Goal: Information Seeking & Learning: Learn about a topic

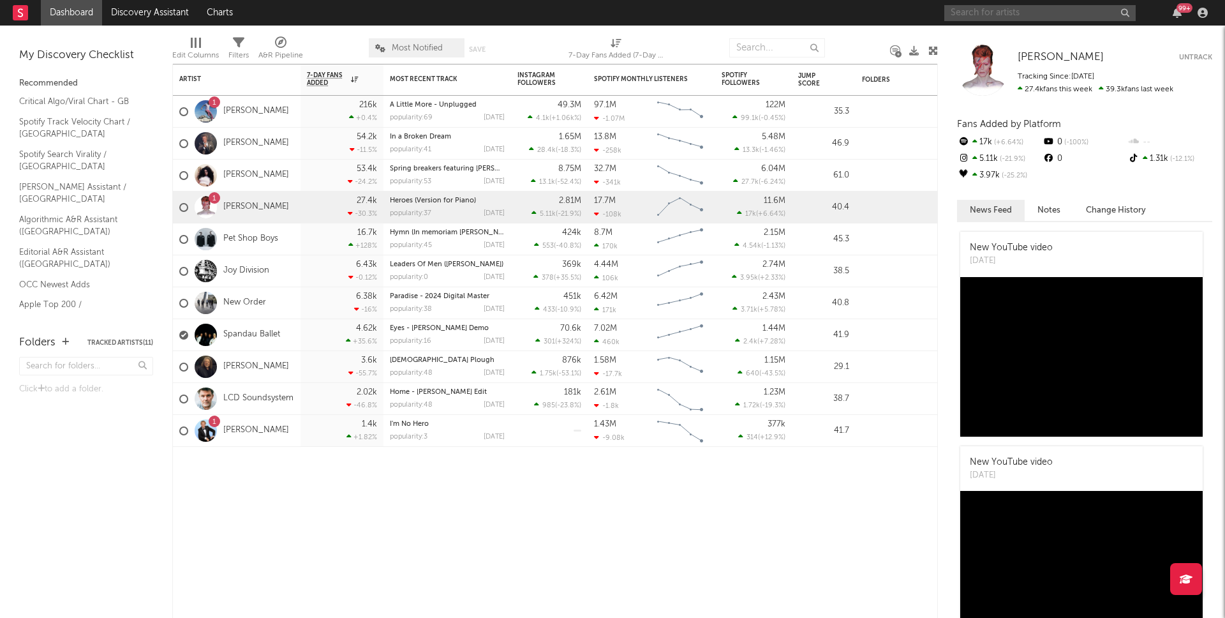
click at [1012, 10] on input "text" at bounding box center [1040, 13] width 191 height 16
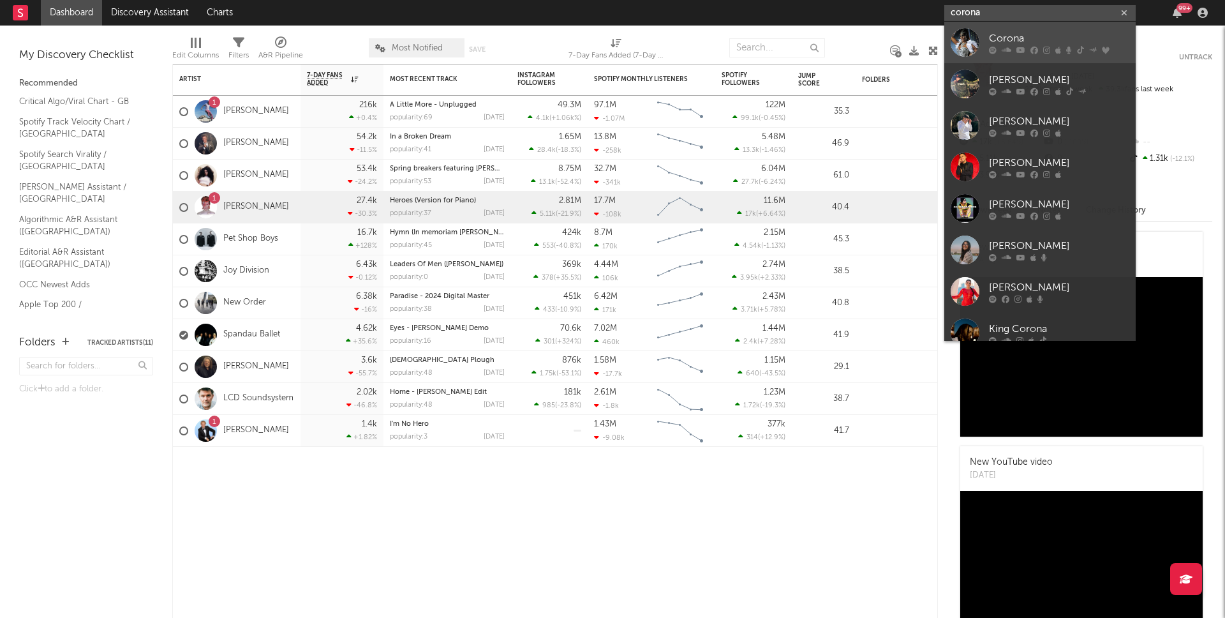
type input "corona"
click at [1027, 42] on div "Corona" at bounding box center [1059, 38] width 140 height 15
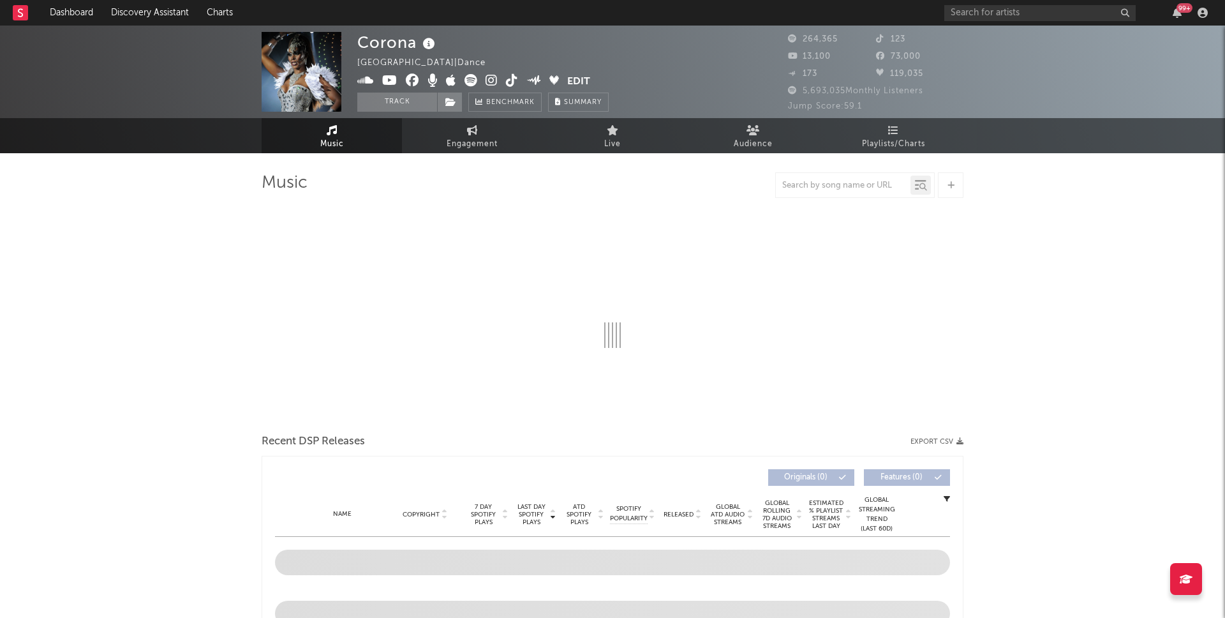
select select "6m"
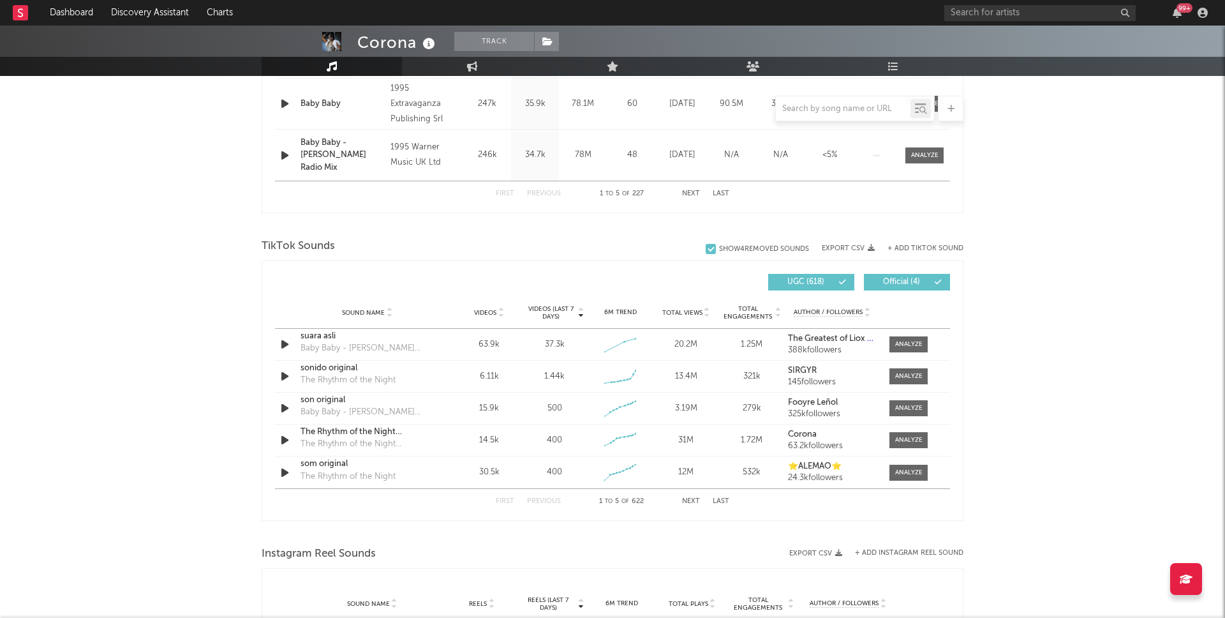
scroll to position [737, 0]
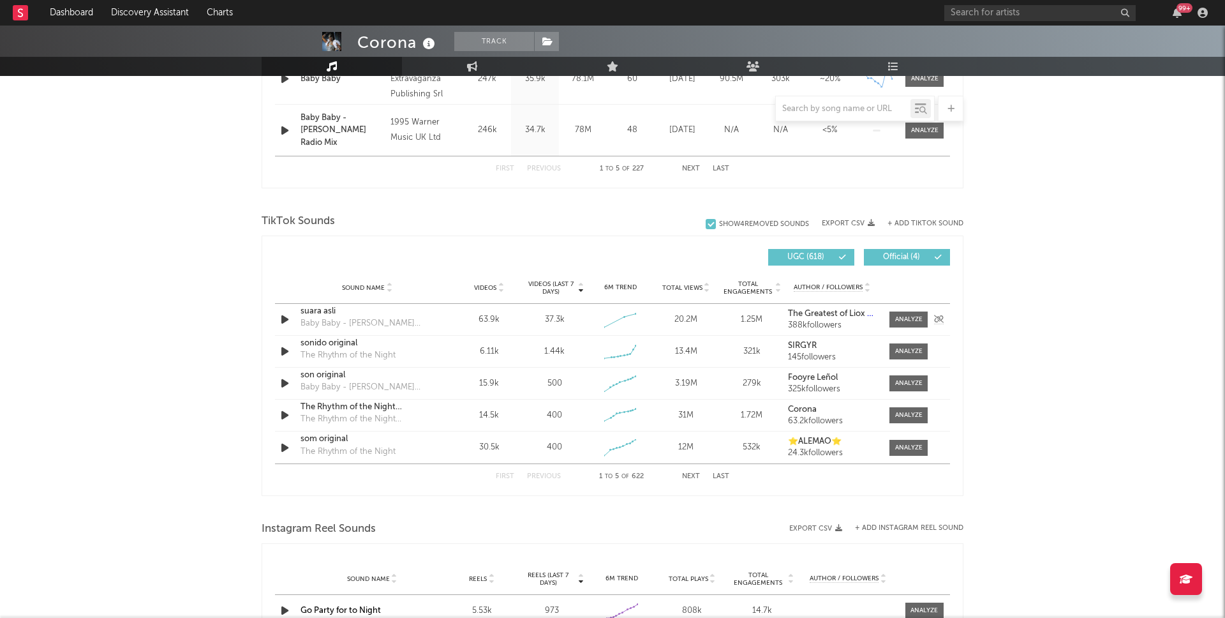
click at [287, 320] on icon "button" at bounding box center [284, 319] width 13 height 16
click at [935, 258] on icon at bounding box center [938, 258] width 8 height 8
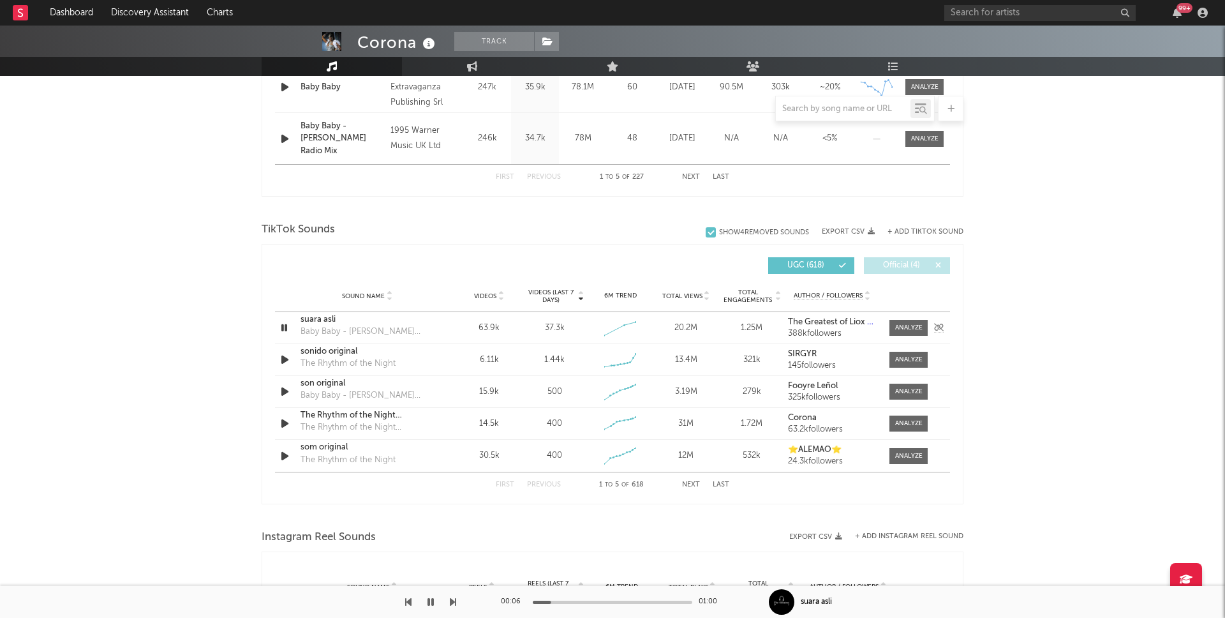
scroll to position [729, 0]
click at [284, 325] on icon "button" at bounding box center [284, 327] width 12 height 16
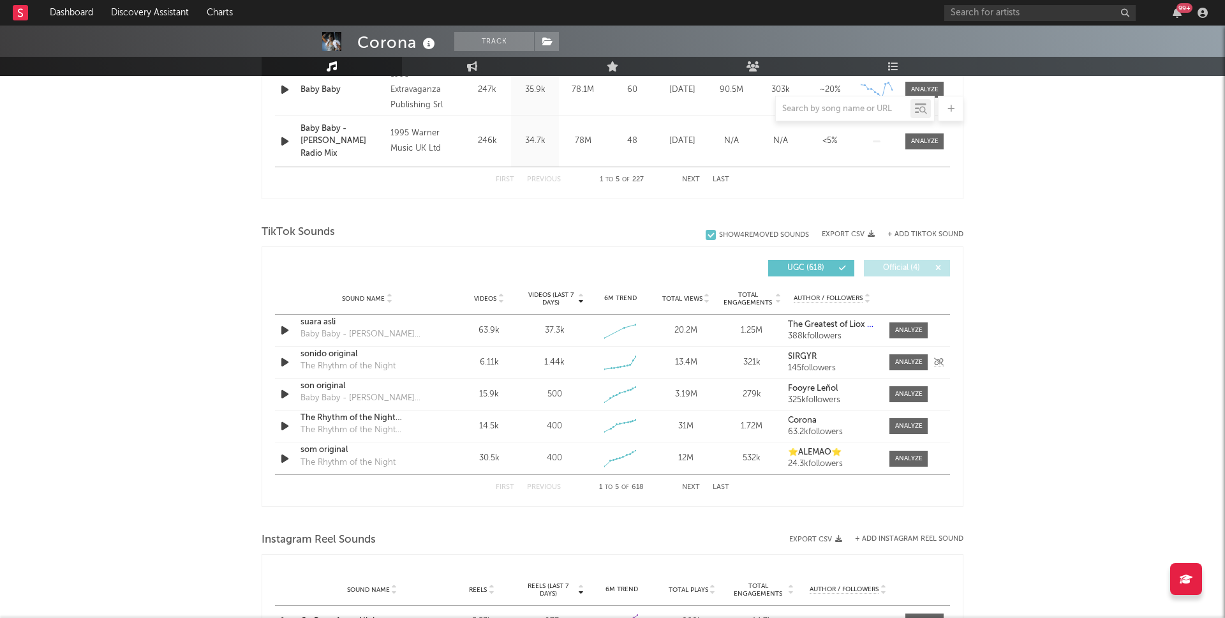
click at [280, 360] on icon "button" at bounding box center [284, 362] width 13 height 16
click at [280, 360] on icon "button" at bounding box center [284, 362] width 12 height 16
click at [335, 354] on div "sonido original" at bounding box center [367, 353] width 133 height 13
click at [281, 428] on icon "button" at bounding box center [284, 425] width 13 height 16
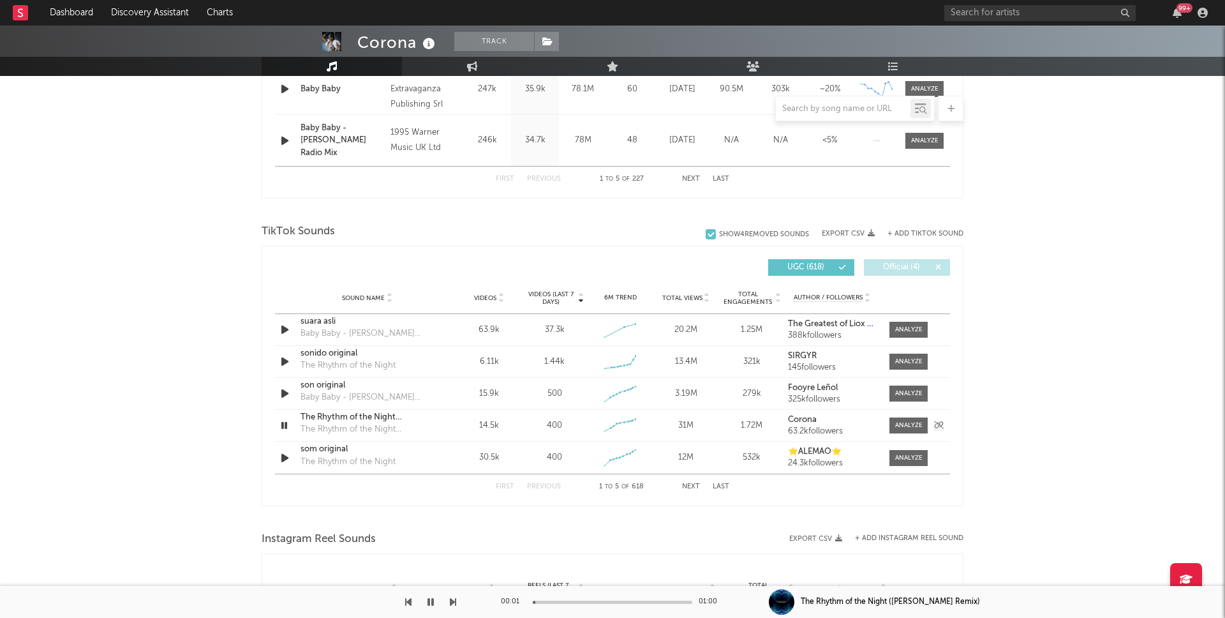
click at [283, 426] on icon "button" at bounding box center [284, 425] width 12 height 16
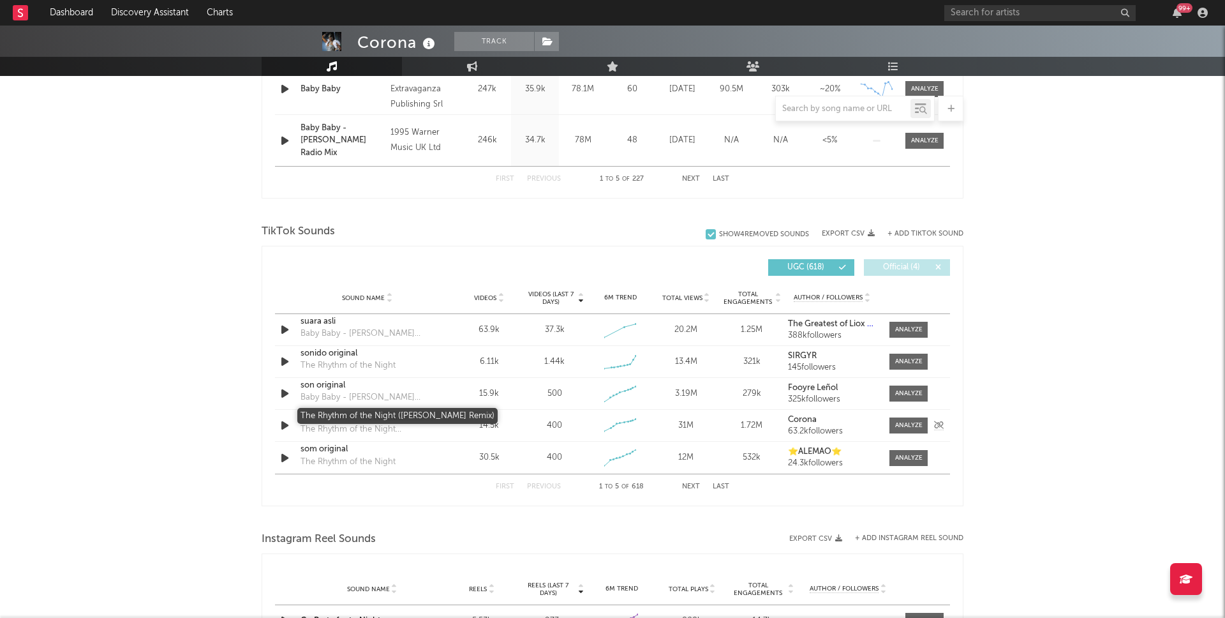
click at [325, 418] on div "The Rhythm of the Night ([PERSON_NAME] Remix)" at bounding box center [367, 417] width 133 height 13
click at [285, 391] on icon "button" at bounding box center [284, 393] width 13 height 16
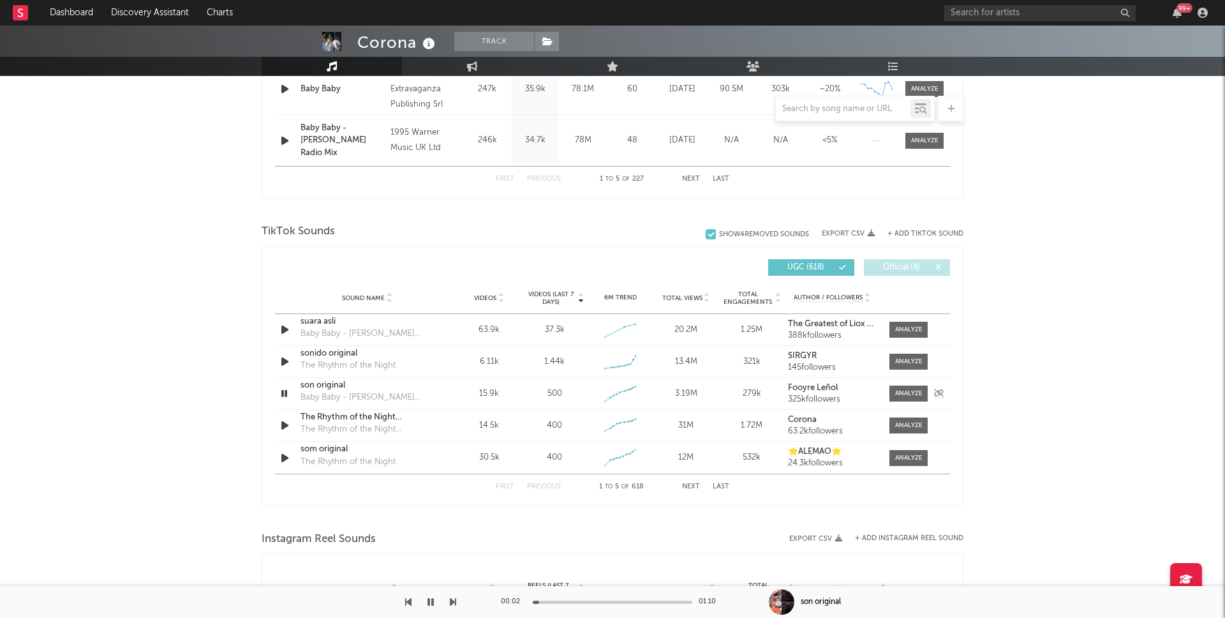
click at [282, 393] on icon "button" at bounding box center [284, 393] width 12 height 16
click at [280, 331] on icon "button" at bounding box center [284, 330] width 13 height 16
click at [314, 321] on div "suara asli" at bounding box center [367, 321] width 133 height 13
click at [285, 329] on icon "button" at bounding box center [284, 330] width 12 height 16
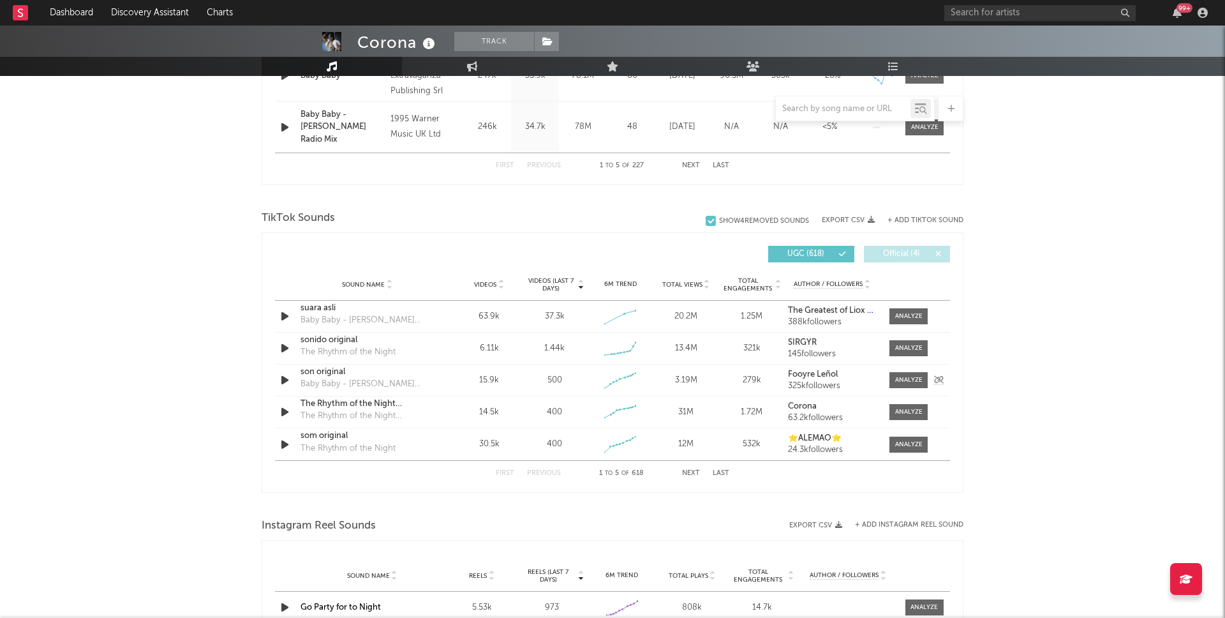
scroll to position [749, 0]
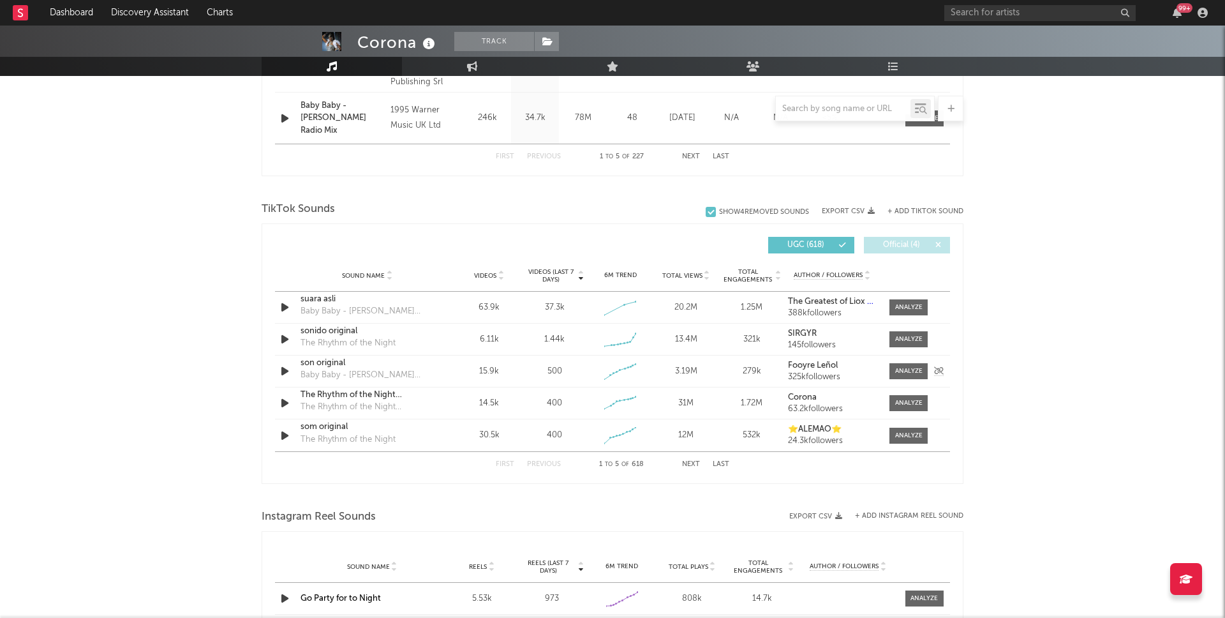
click at [322, 363] on div "son original" at bounding box center [367, 363] width 133 height 13
click at [284, 435] on icon "button" at bounding box center [284, 436] width 13 height 16
click at [326, 426] on div "som original" at bounding box center [367, 427] width 133 height 13
click at [283, 440] on icon "button" at bounding box center [284, 436] width 12 height 16
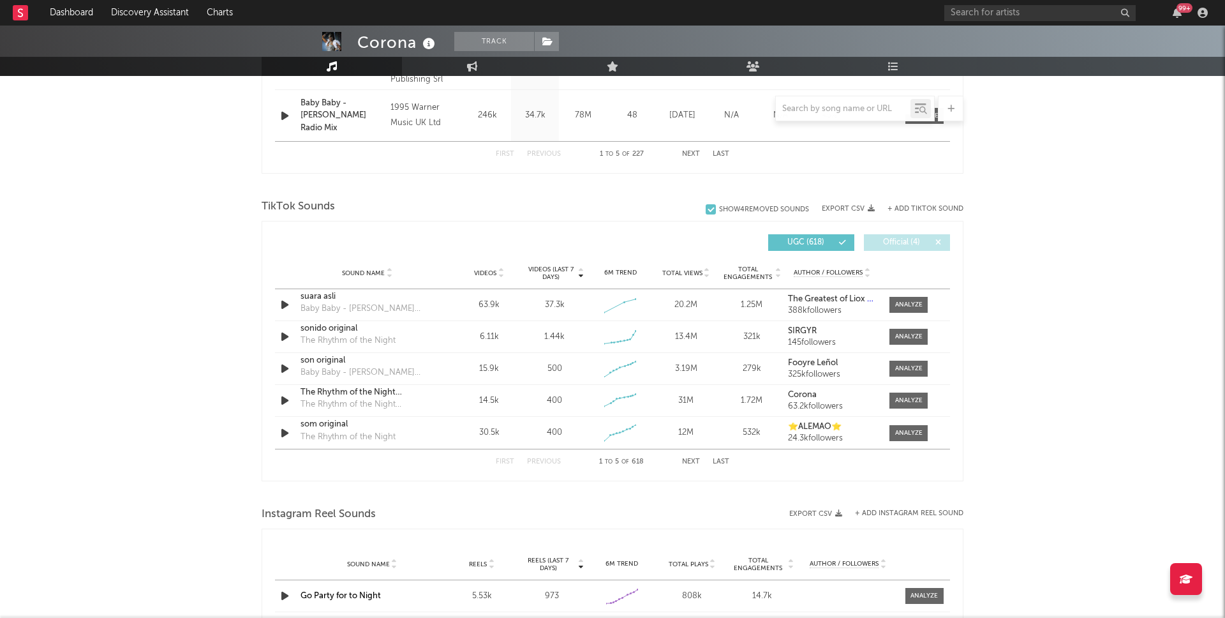
click at [690, 460] on button "Next" at bounding box center [691, 461] width 18 height 7
click at [283, 338] on icon "button" at bounding box center [284, 337] width 13 height 16
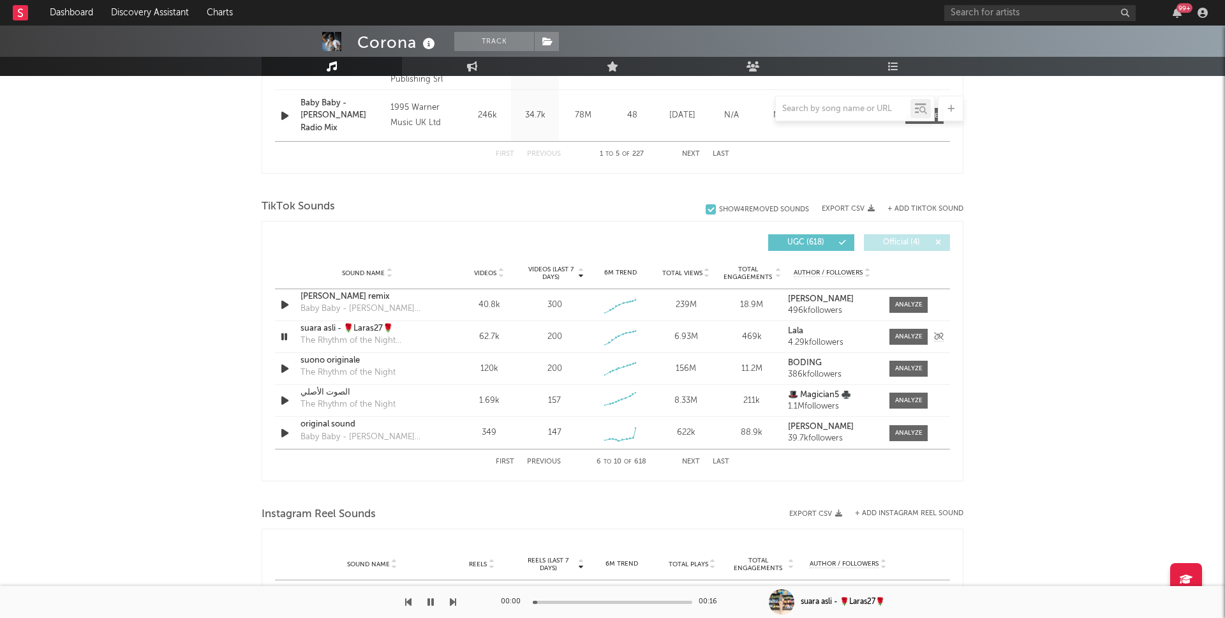
click at [285, 336] on icon "button" at bounding box center [284, 337] width 12 height 16
click at [329, 324] on div "suara asli - 🌹Laras27🌹" at bounding box center [367, 328] width 133 height 13
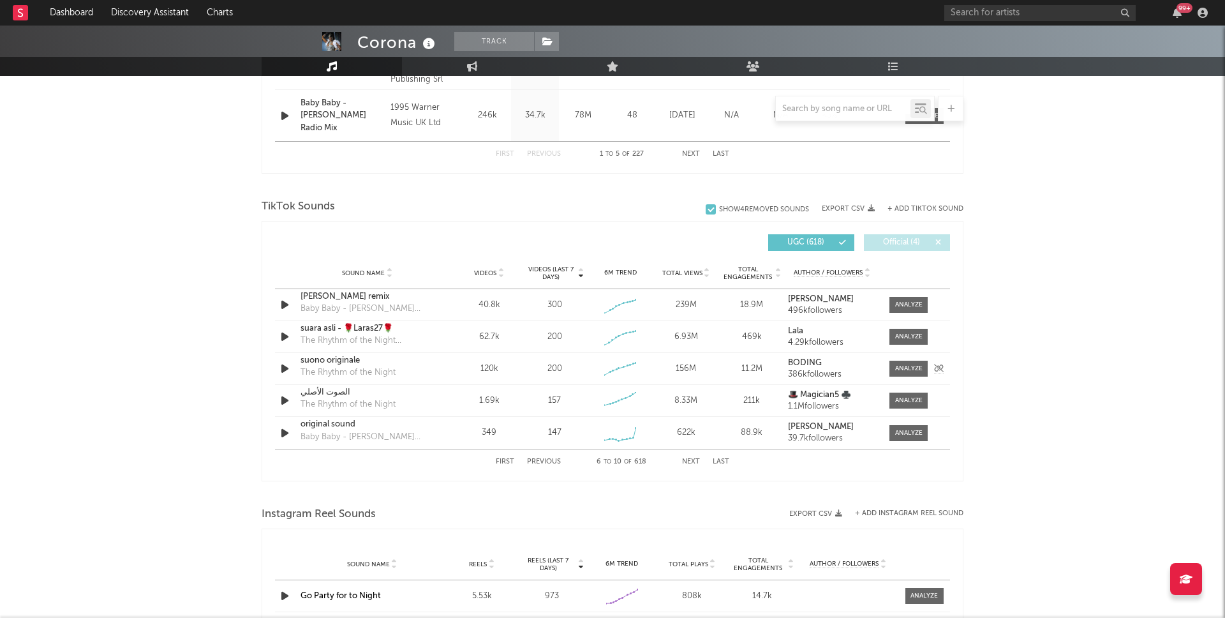
click at [280, 368] on icon "button" at bounding box center [284, 369] width 13 height 16
click at [332, 360] on div "suono originale" at bounding box center [367, 360] width 133 height 13
click at [285, 369] on icon "button" at bounding box center [284, 369] width 12 height 16
click at [285, 403] on icon "button" at bounding box center [284, 400] width 13 height 16
click at [321, 394] on div "الصوت الأصلي" at bounding box center [367, 392] width 133 height 13
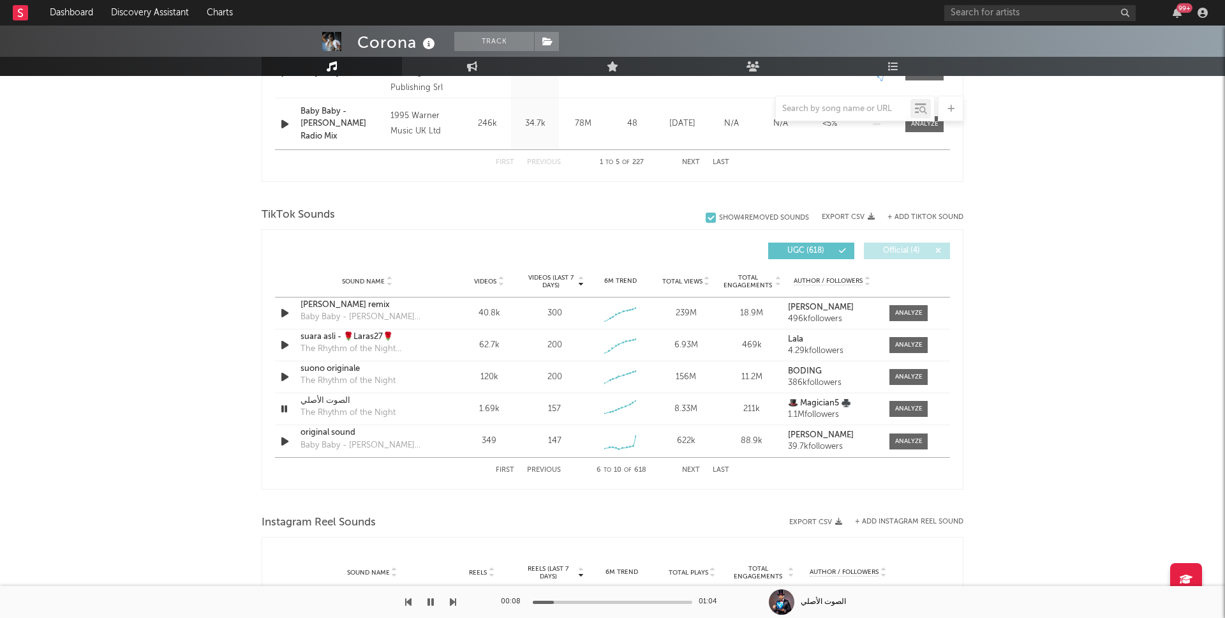
scroll to position [747, 0]
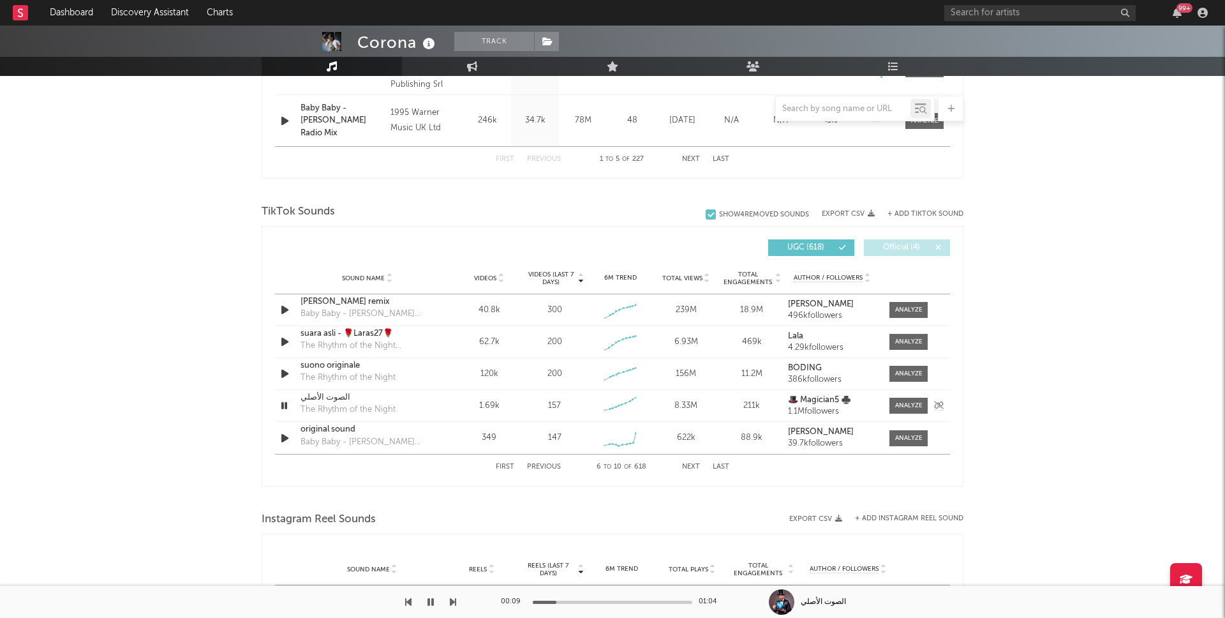
click at [283, 407] on icon "button" at bounding box center [284, 406] width 12 height 16
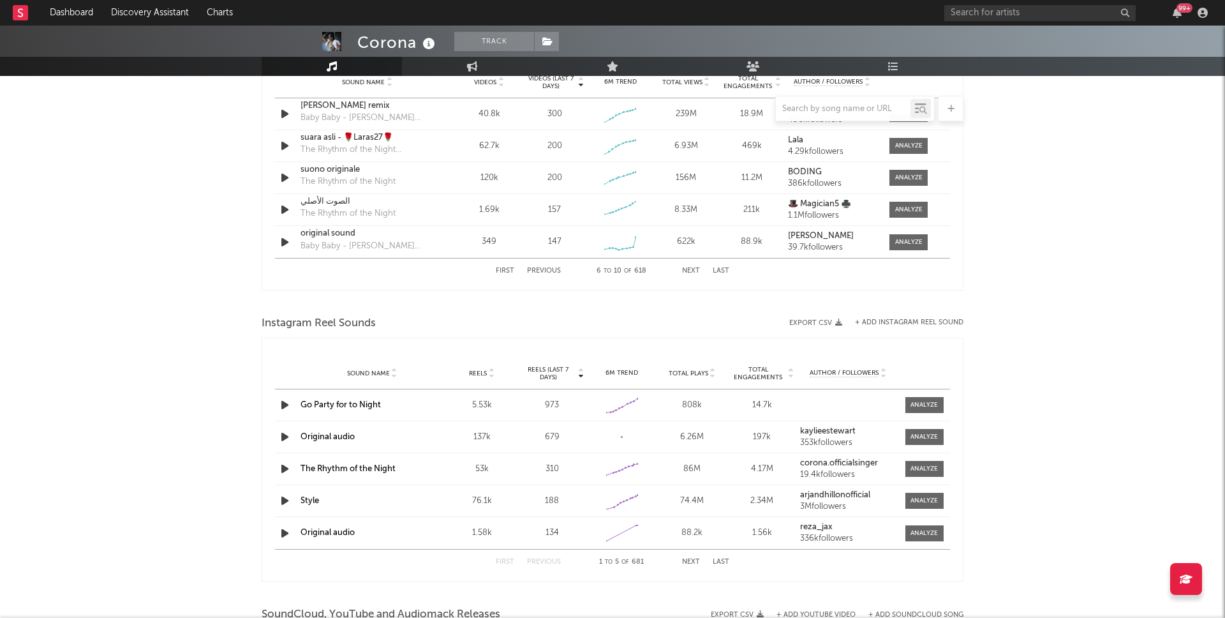
scroll to position [965, 0]
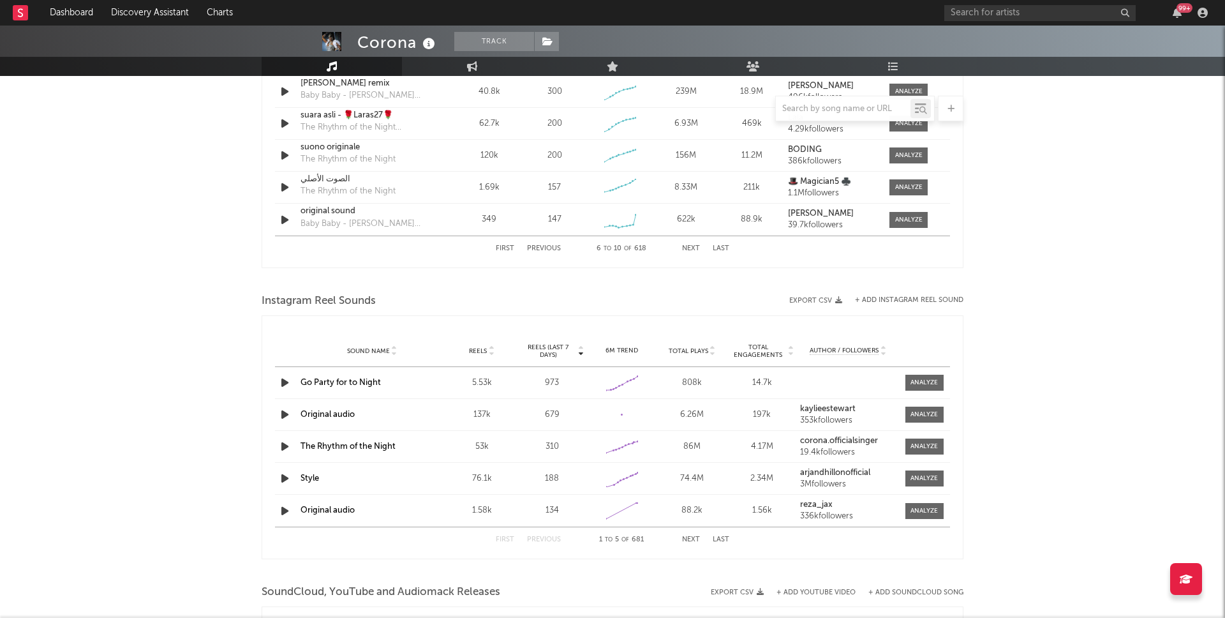
click at [285, 385] on icon "button" at bounding box center [284, 383] width 13 height 16
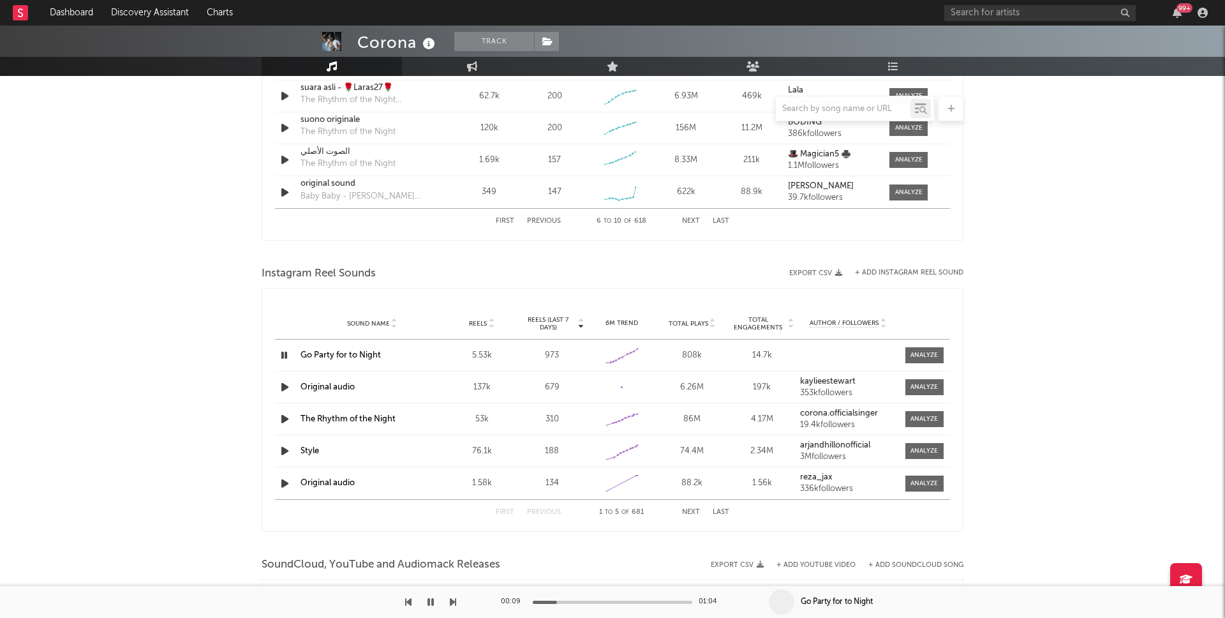
scroll to position [1001, 0]
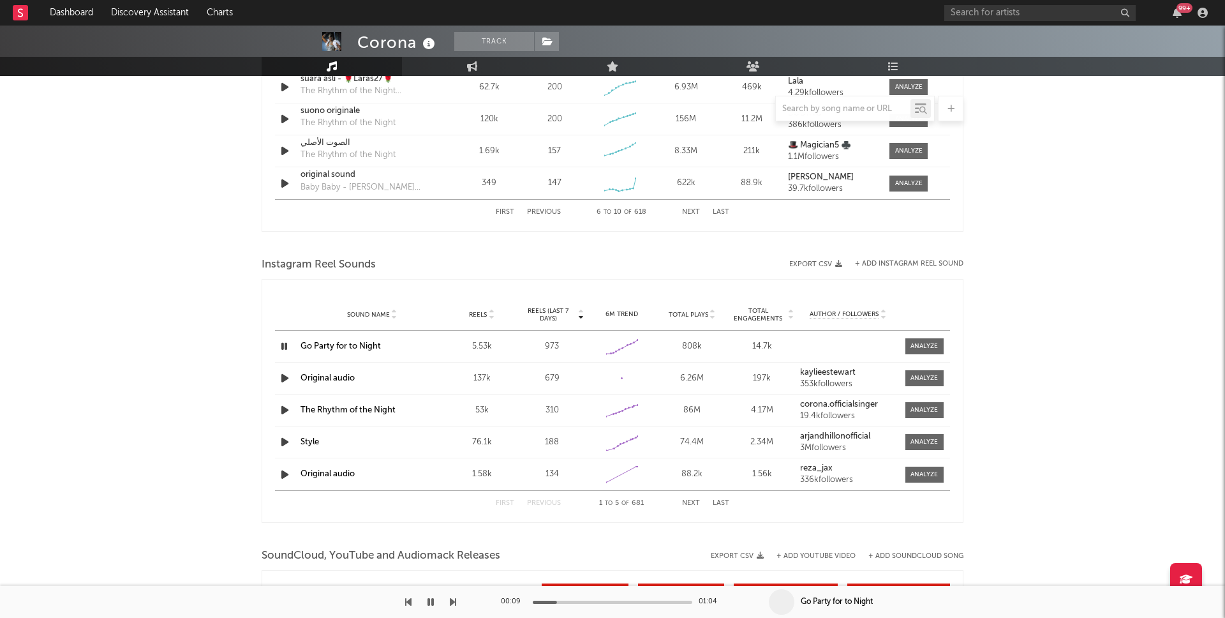
click at [344, 347] on link "Go Party for to Night" at bounding box center [341, 346] width 80 height 8
click at [286, 377] on icon "button" at bounding box center [284, 378] width 13 height 16
click at [286, 377] on icon "button" at bounding box center [284, 378] width 12 height 16
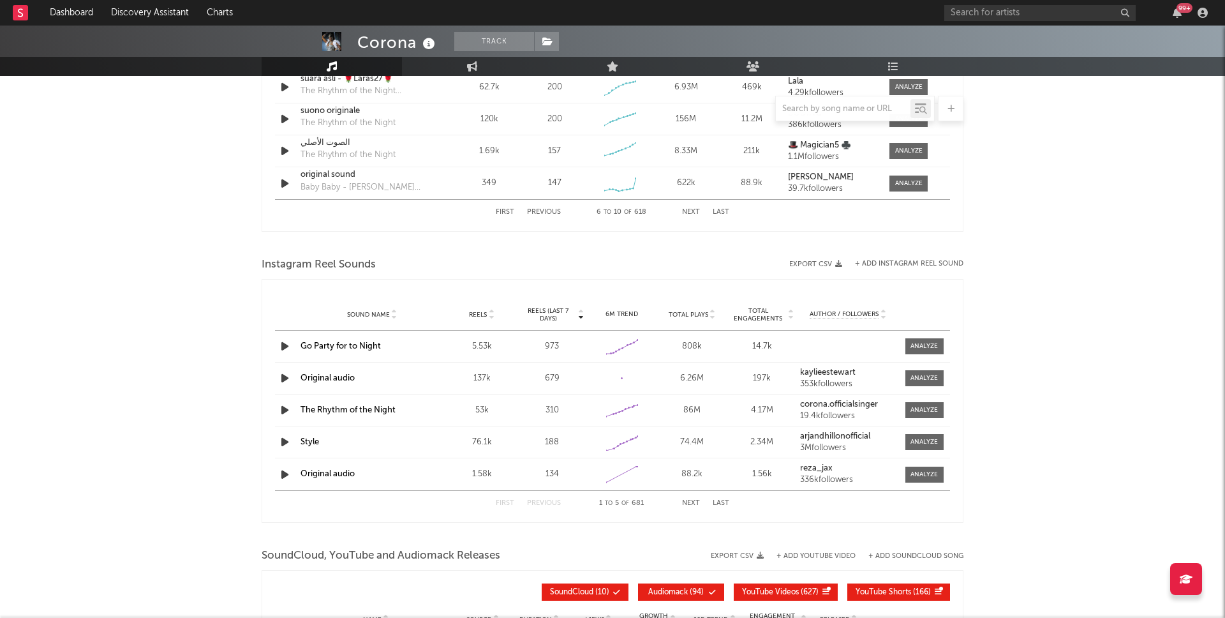
click at [285, 408] on icon "button" at bounding box center [284, 410] width 13 height 16
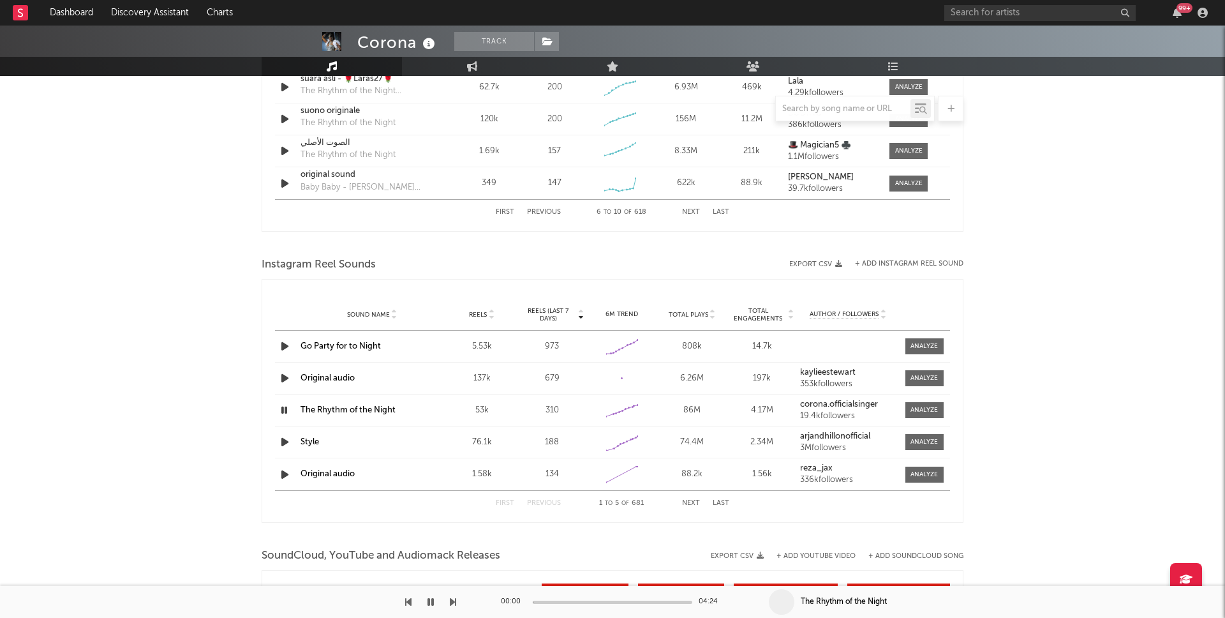
click at [283, 410] on icon "button" at bounding box center [284, 410] width 12 height 16
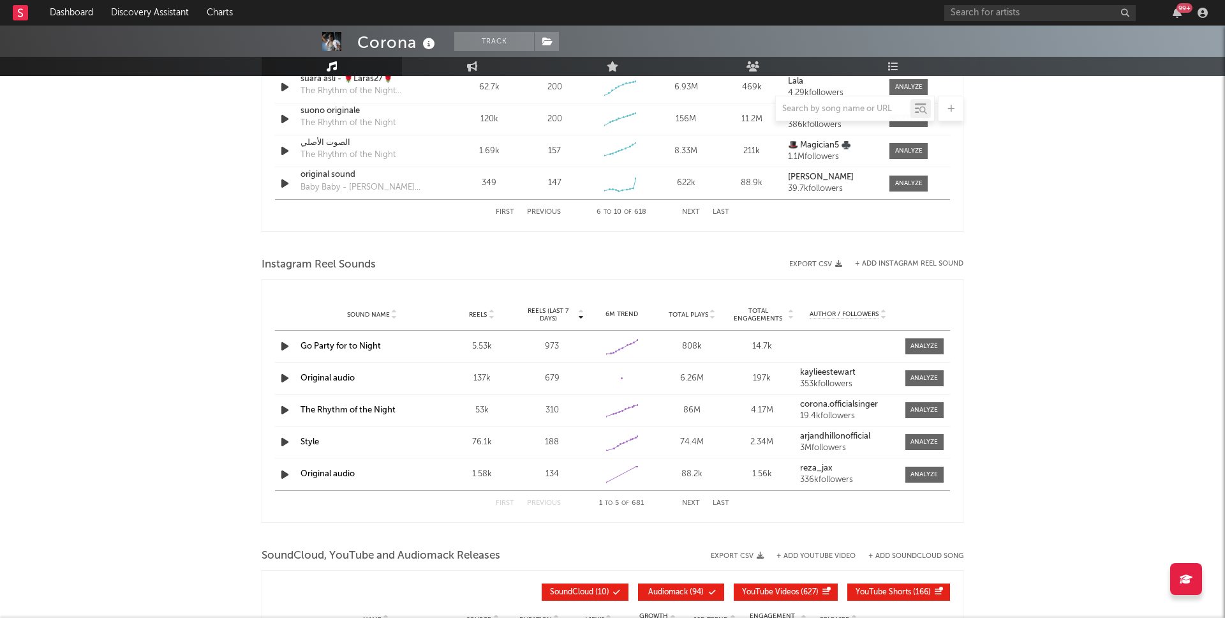
click at [839, 402] on strong "corona.officialsinger" at bounding box center [839, 404] width 78 height 8
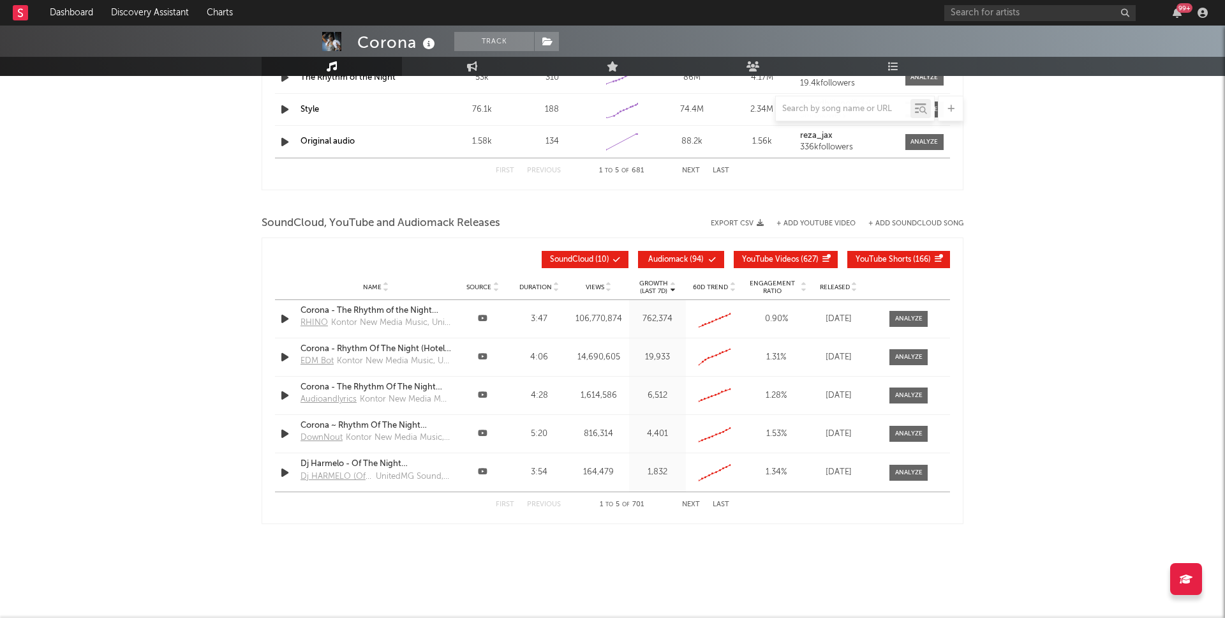
scroll to position [1336, 0]
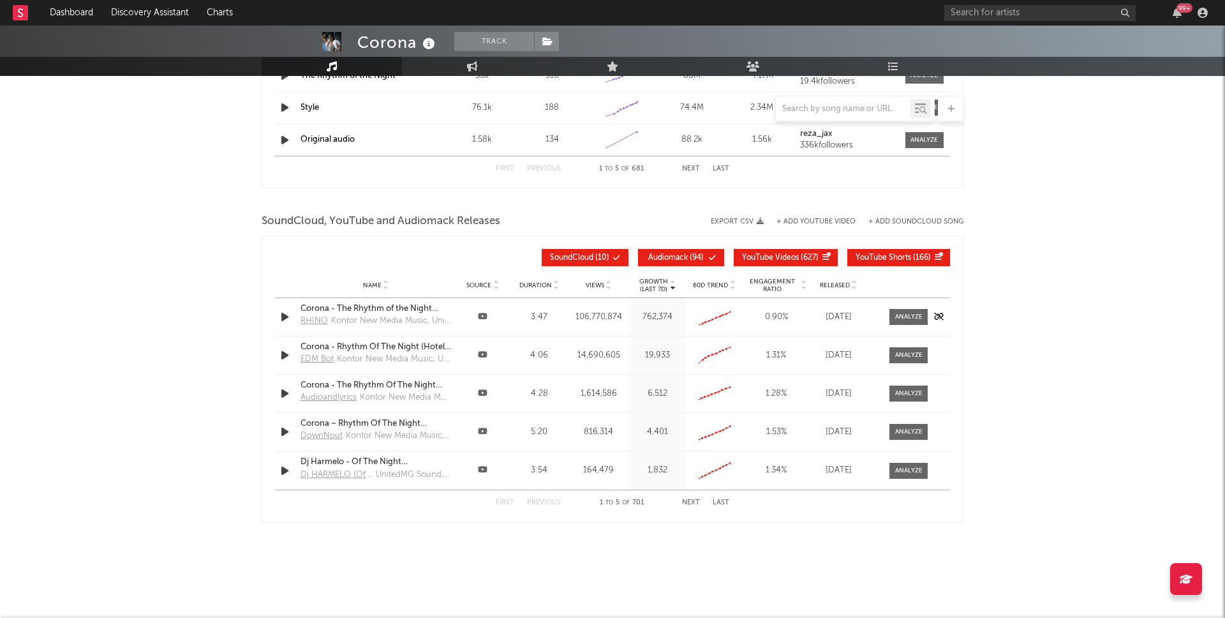
click at [285, 317] on icon "button" at bounding box center [284, 317] width 13 height 16
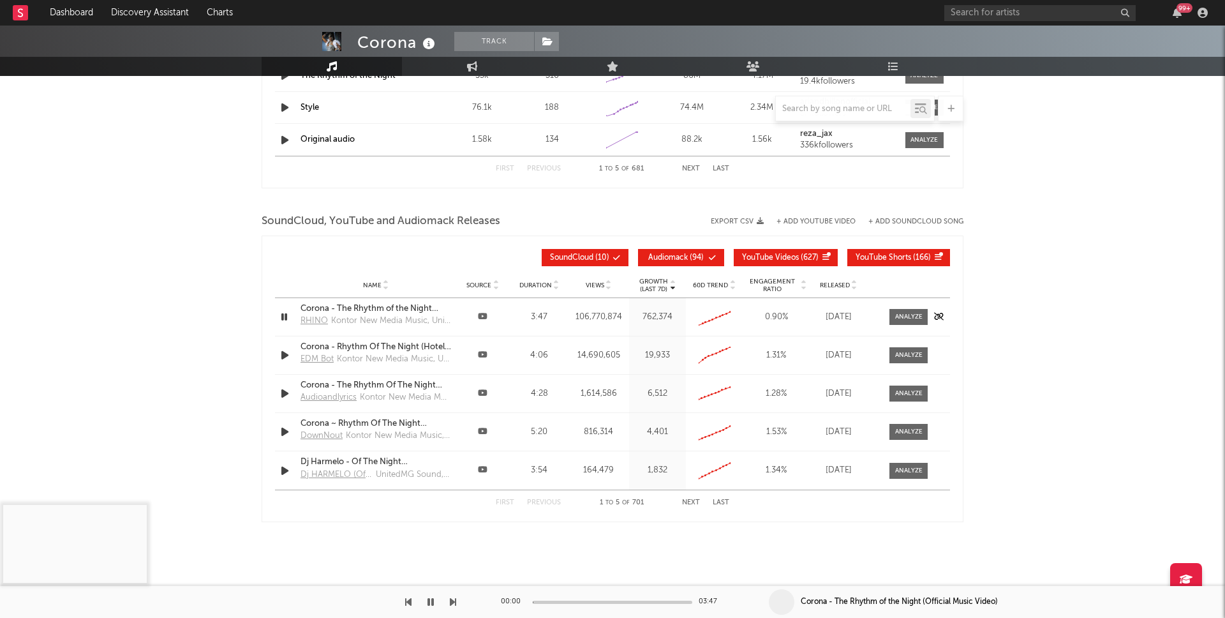
click at [285, 317] on icon "button" at bounding box center [284, 317] width 12 height 16
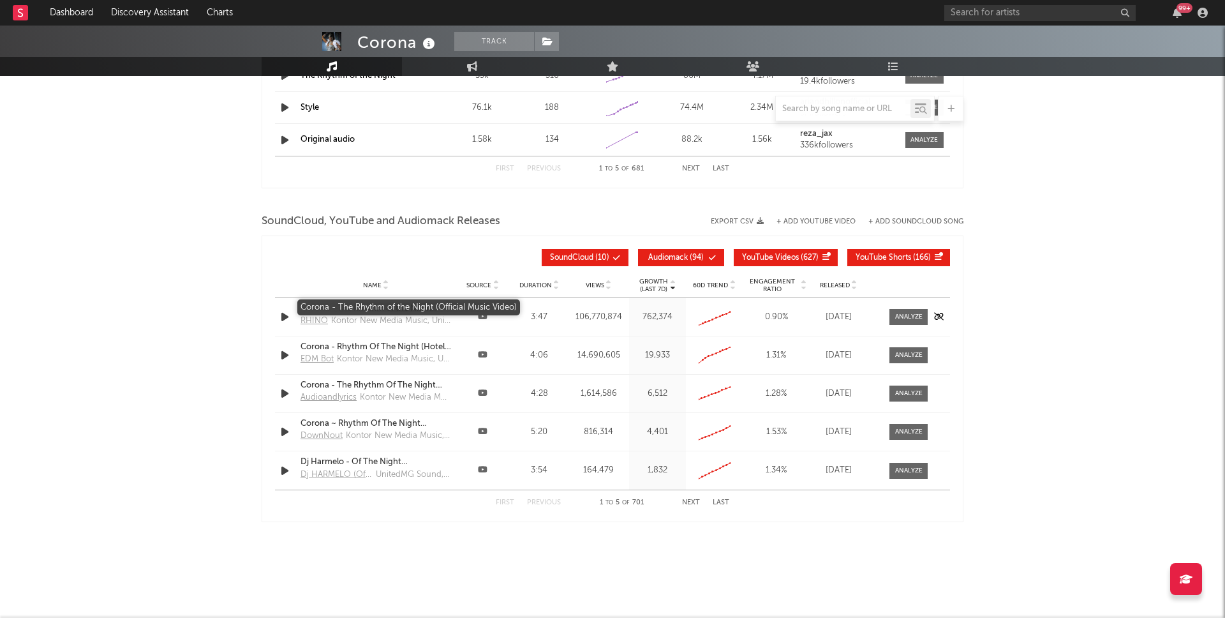
click at [369, 309] on div "Corona - The Rhythm of the Night (Official Music Video)" at bounding box center [376, 309] width 151 height 13
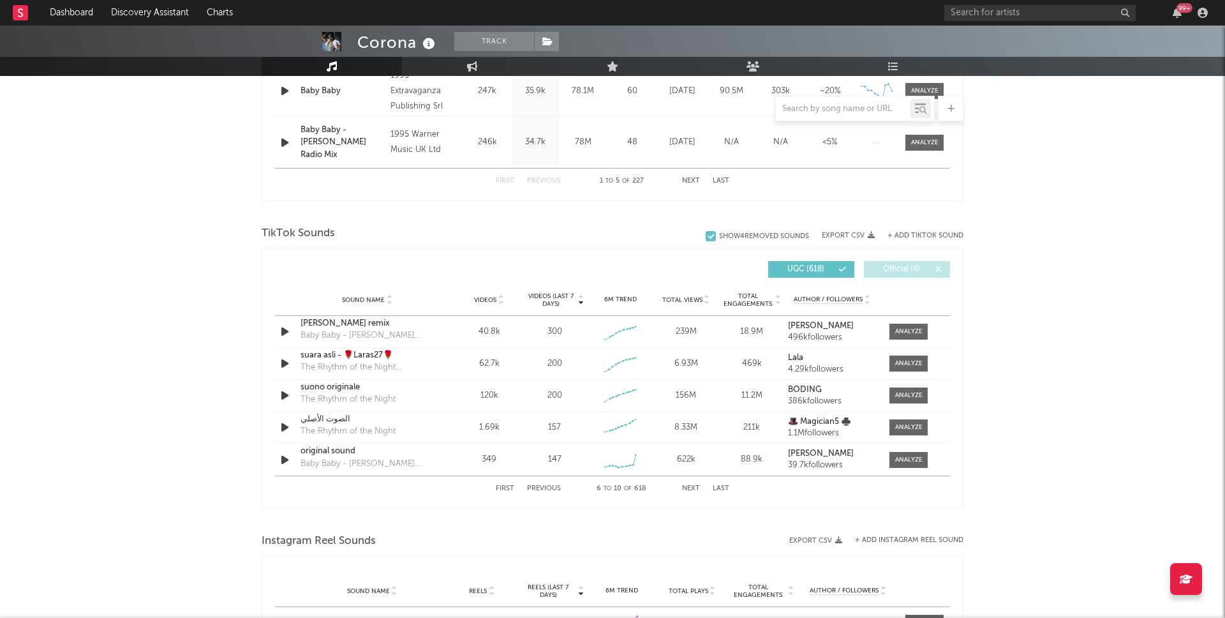
scroll to position [0, 0]
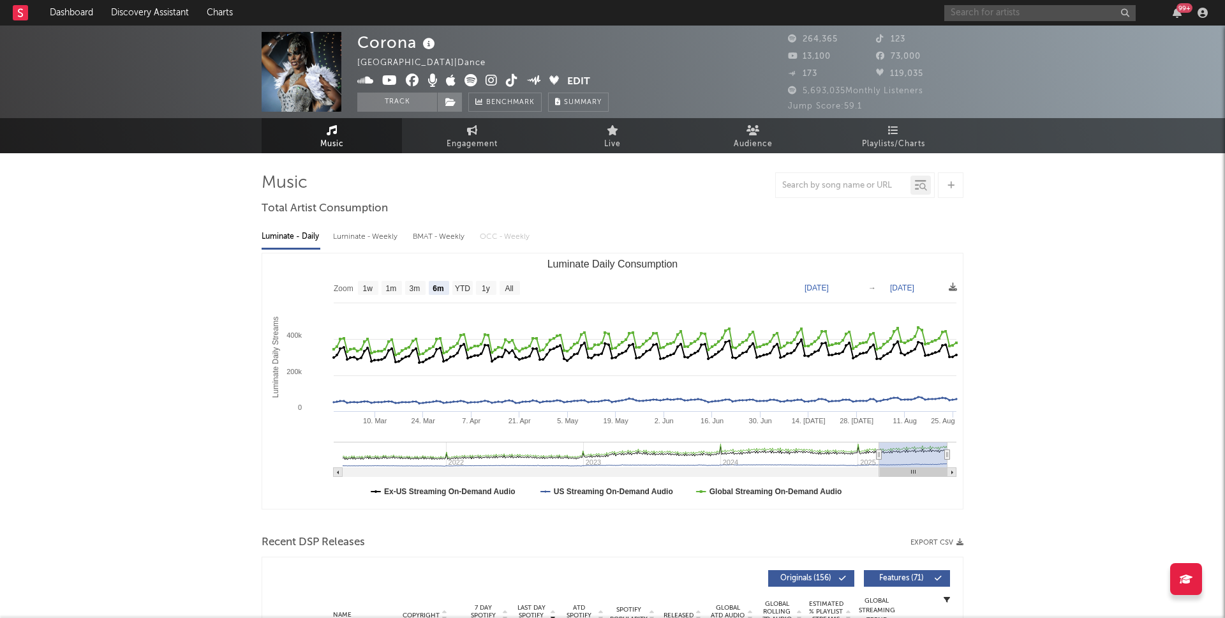
click at [992, 14] on input "text" at bounding box center [1040, 13] width 191 height 16
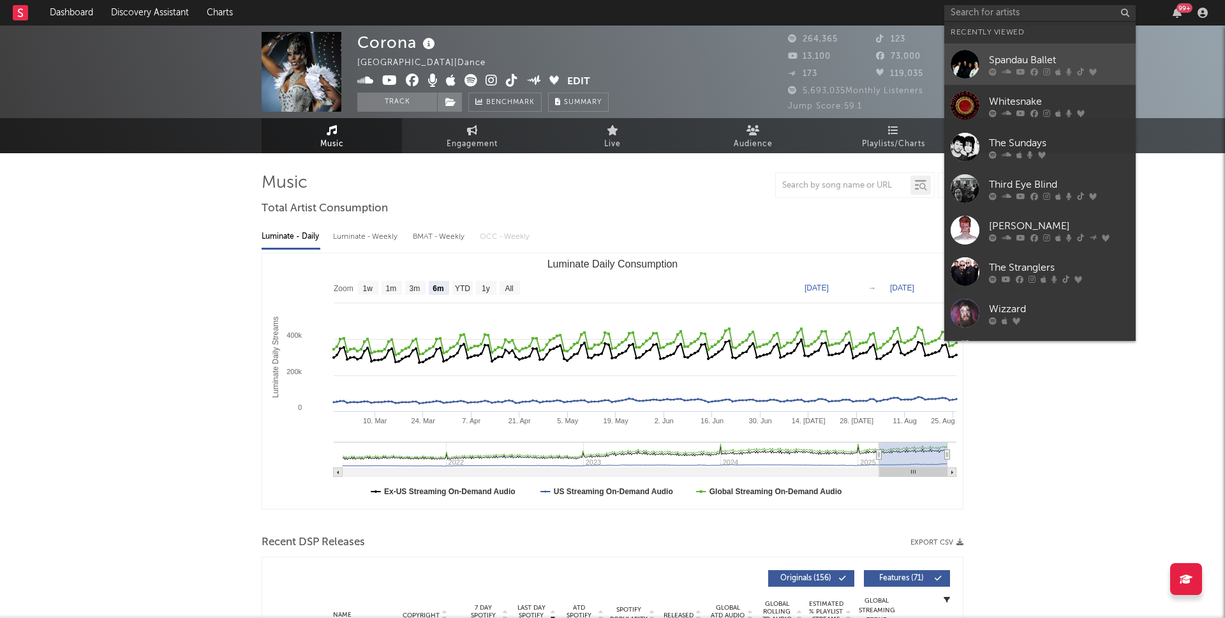
click at [1011, 64] on div "Spandau Ballet" at bounding box center [1059, 59] width 140 height 15
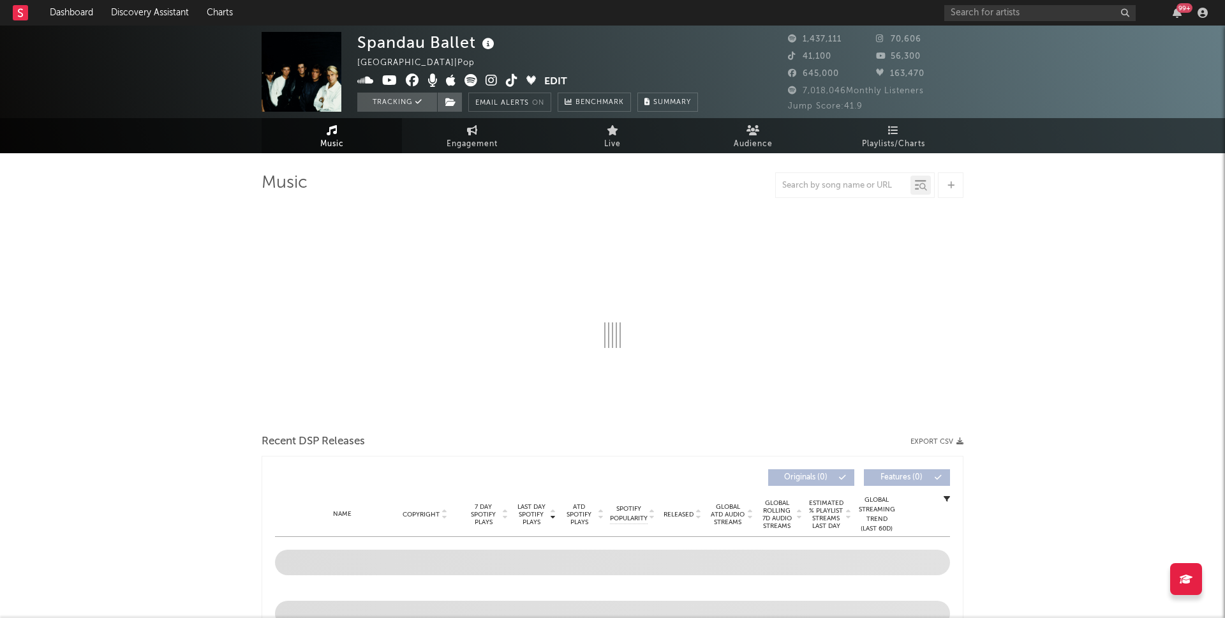
select select "6m"
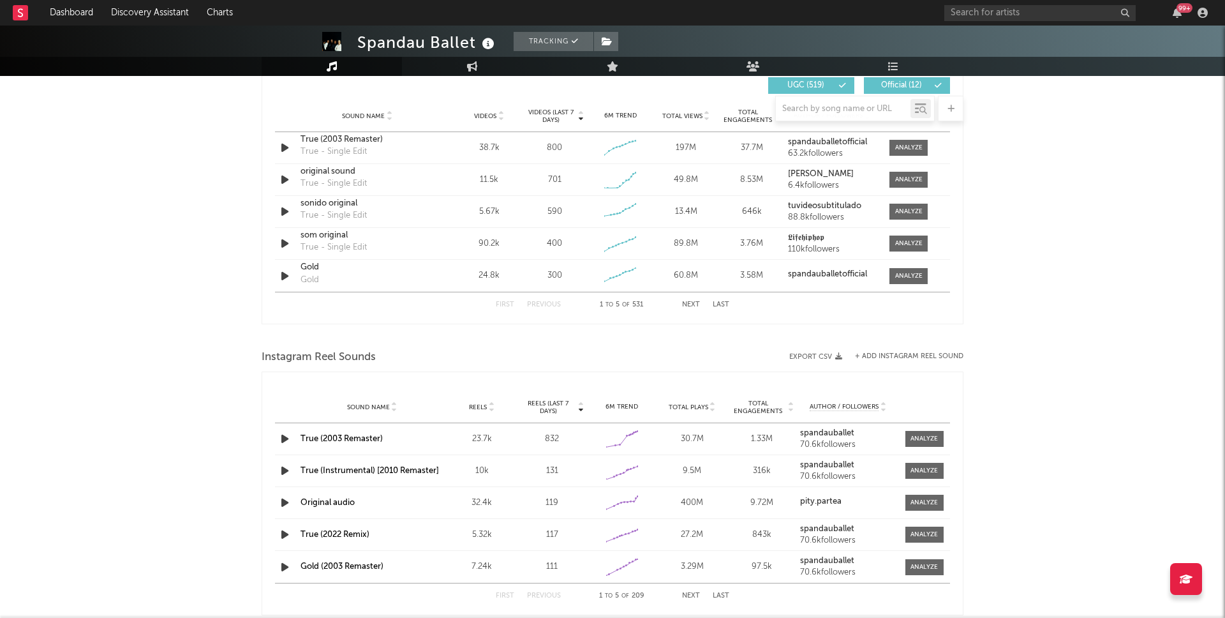
scroll to position [715, 0]
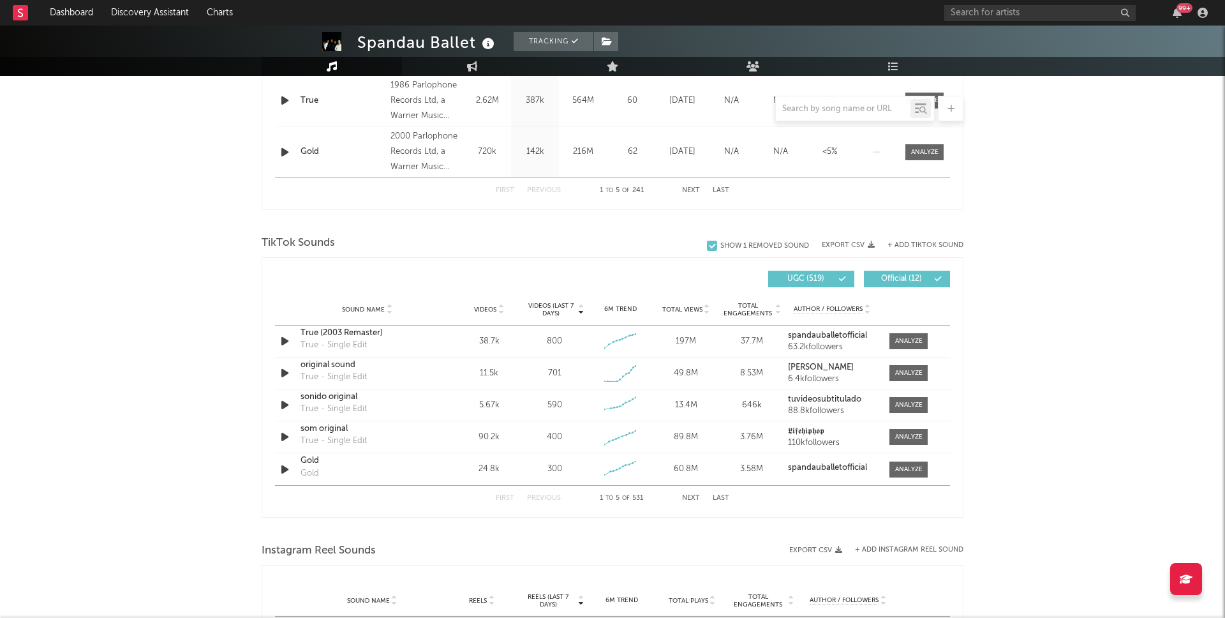
click at [920, 276] on span "Official ( 12 )" at bounding box center [901, 279] width 59 height 8
click at [283, 373] on icon "button" at bounding box center [284, 373] width 13 height 16
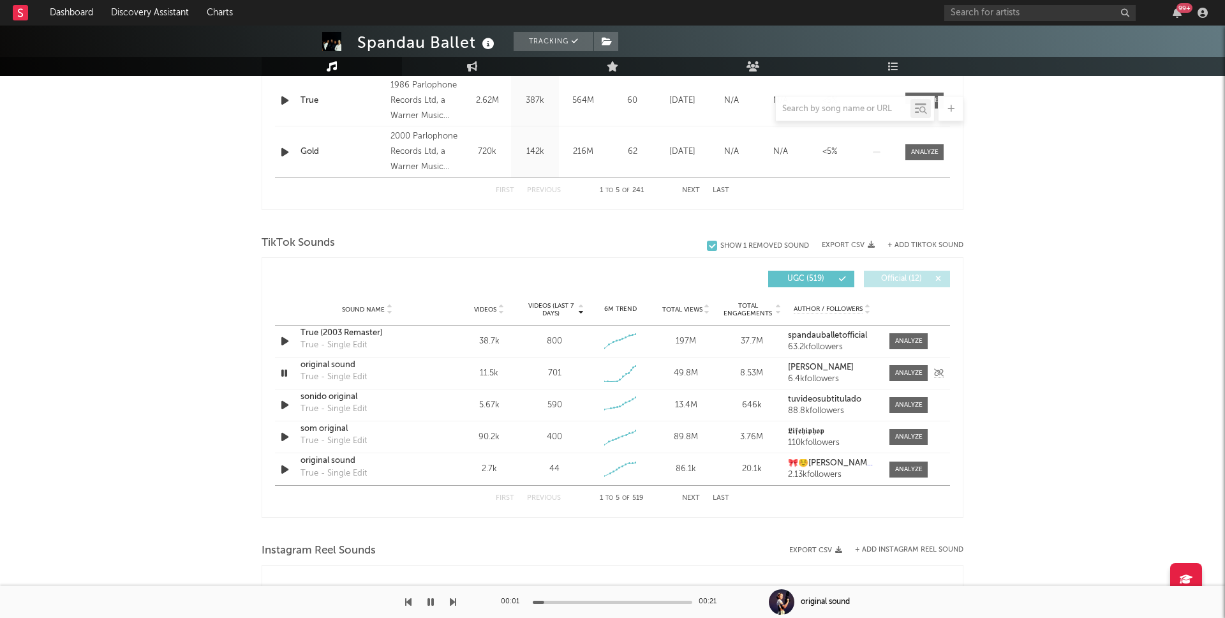
click at [283, 373] on icon "button" at bounding box center [284, 373] width 12 height 16
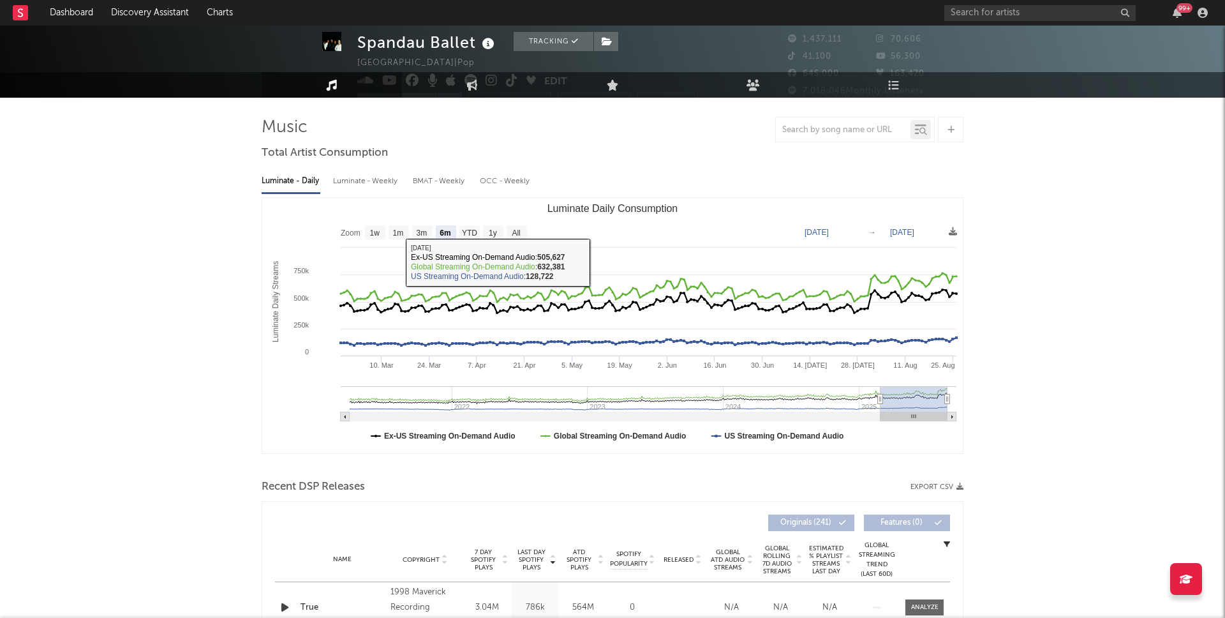
scroll to position [22, 0]
